Goal: Check status: Check status

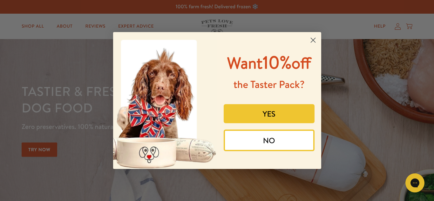
click at [313, 38] on circle "Close dialog" at bounding box center [313, 40] width 10 height 10
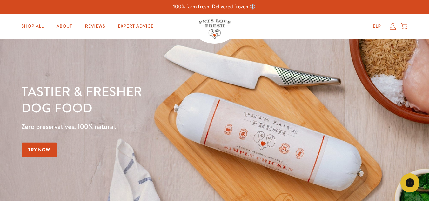
click at [392, 27] on icon at bounding box center [393, 26] width 6 height 7
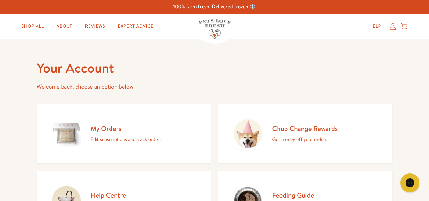
click at [394, 26] on icon at bounding box center [393, 26] width 6 height 6
click at [108, 127] on h2 "My Orders" at bounding box center [126, 128] width 71 height 9
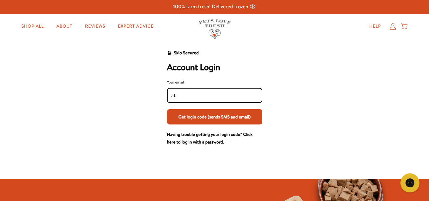
type input "a"
type input "catepetcayr"
